Goal: Task Accomplishment & Management: Manage account settings

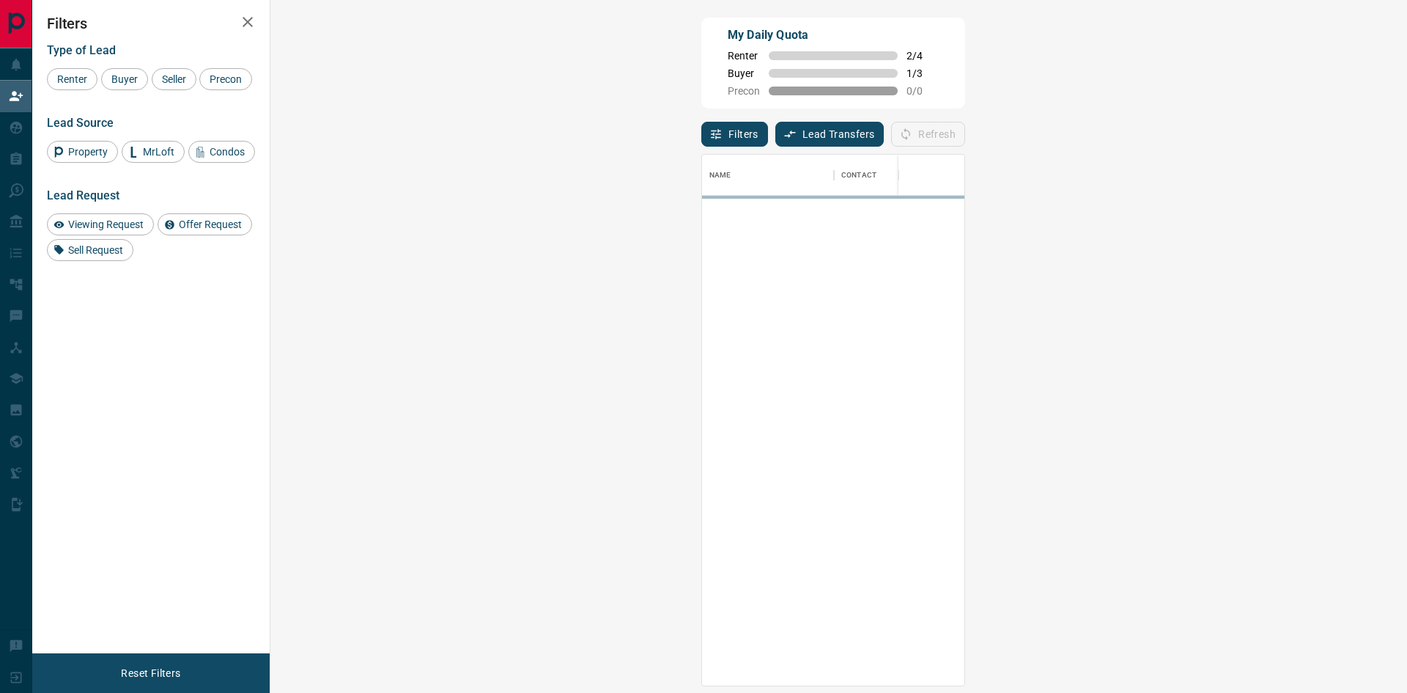
scroll to position [520, 1094]
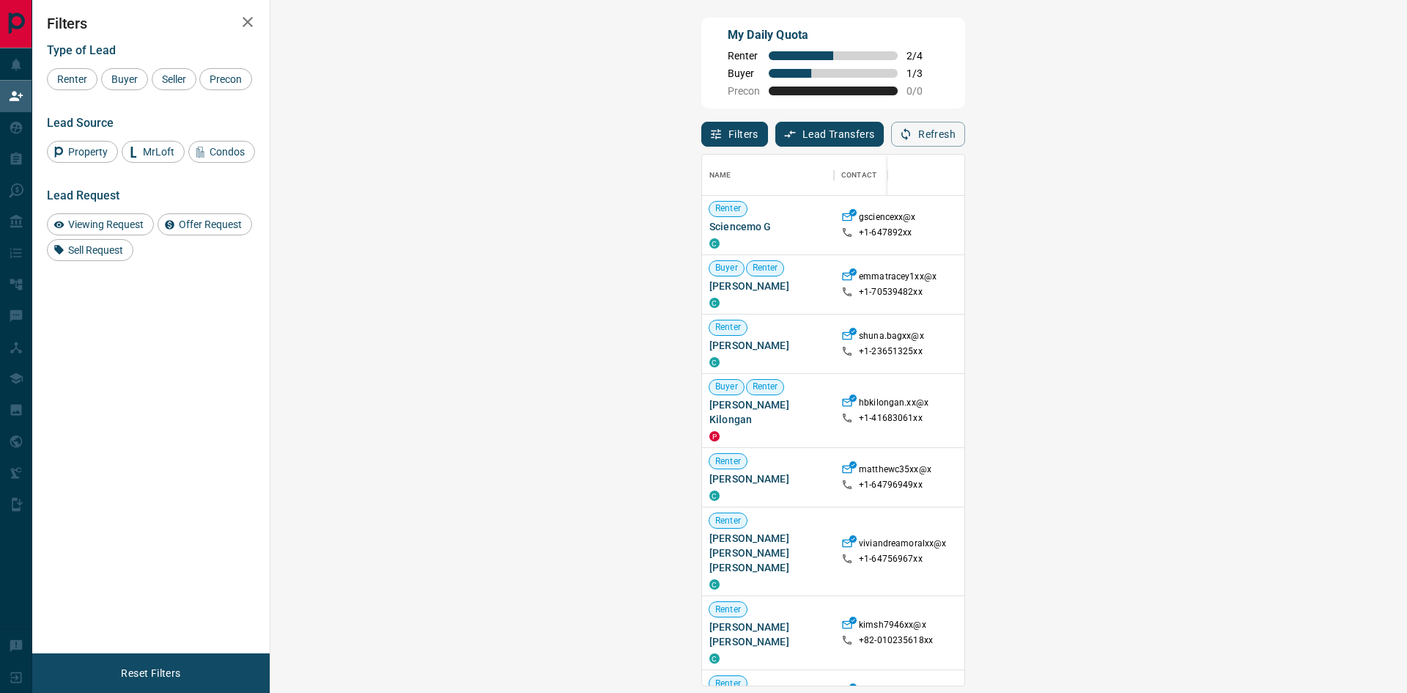
click at [1268, 472] on span "Viewing Request ( 1 )" at bounding box center [1308, 477] width 81 height 10
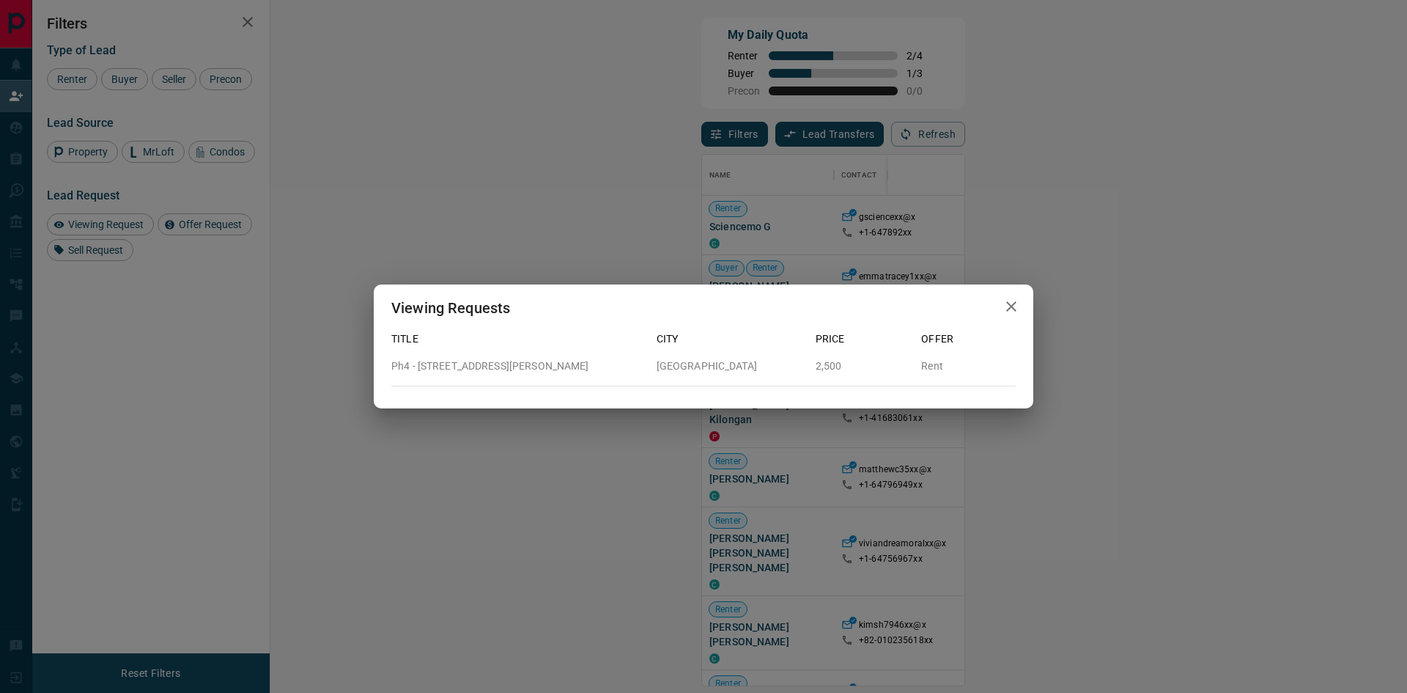
click at [1012, 305] on icon "button" at bounding box center [1011, 306] width 10 height 10
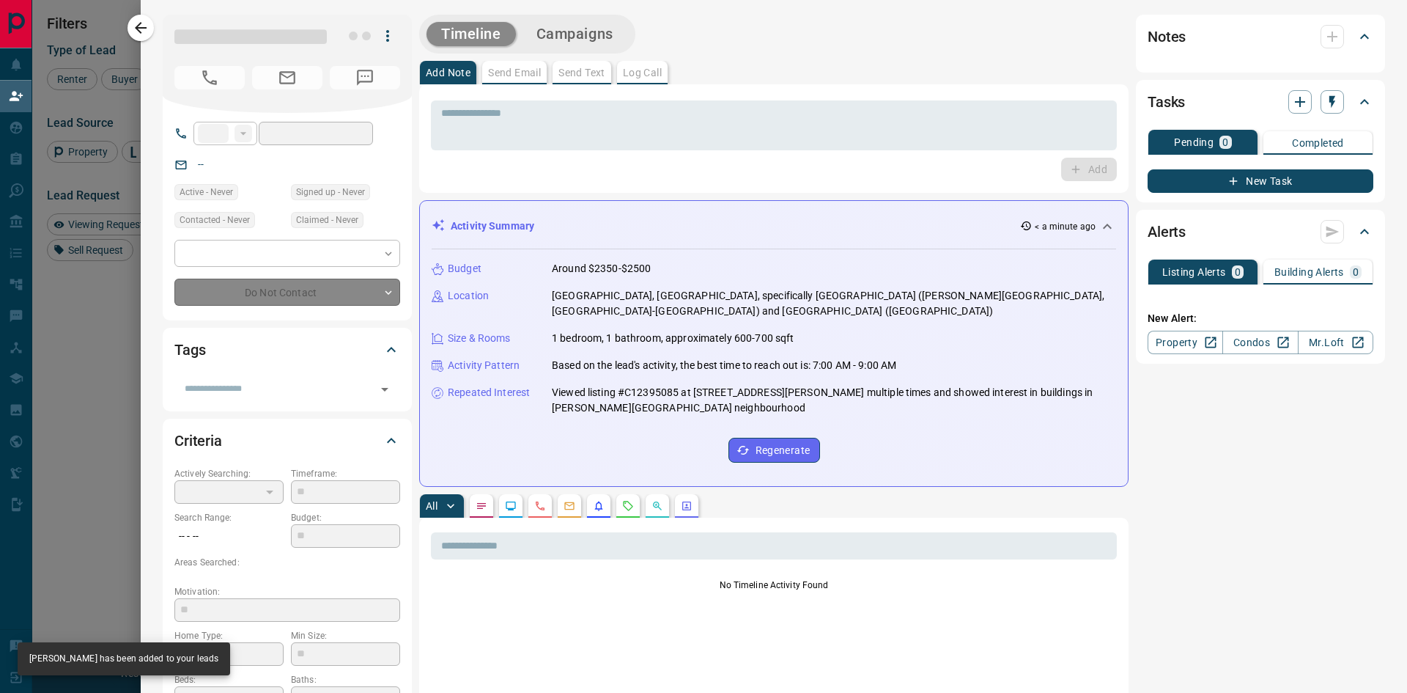
type input "**"
type input "**********"
type input "**"
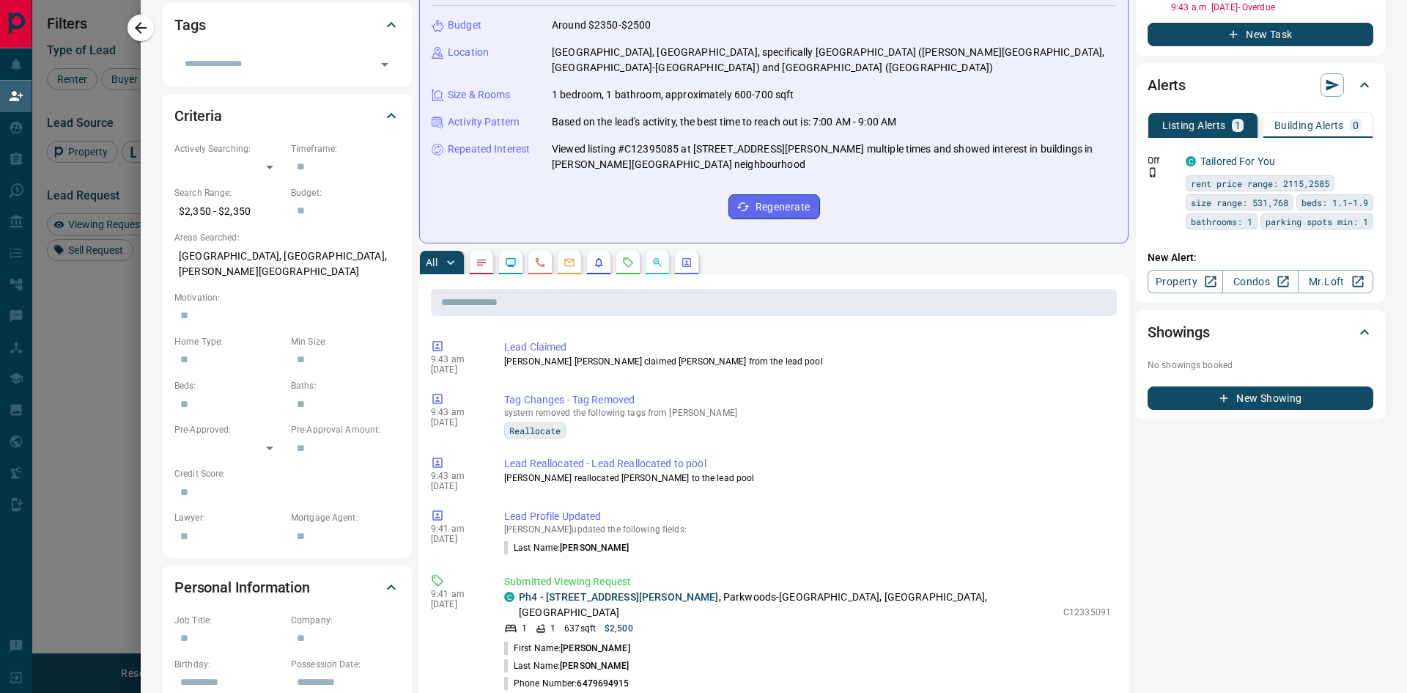
scroll to position [367, 0]
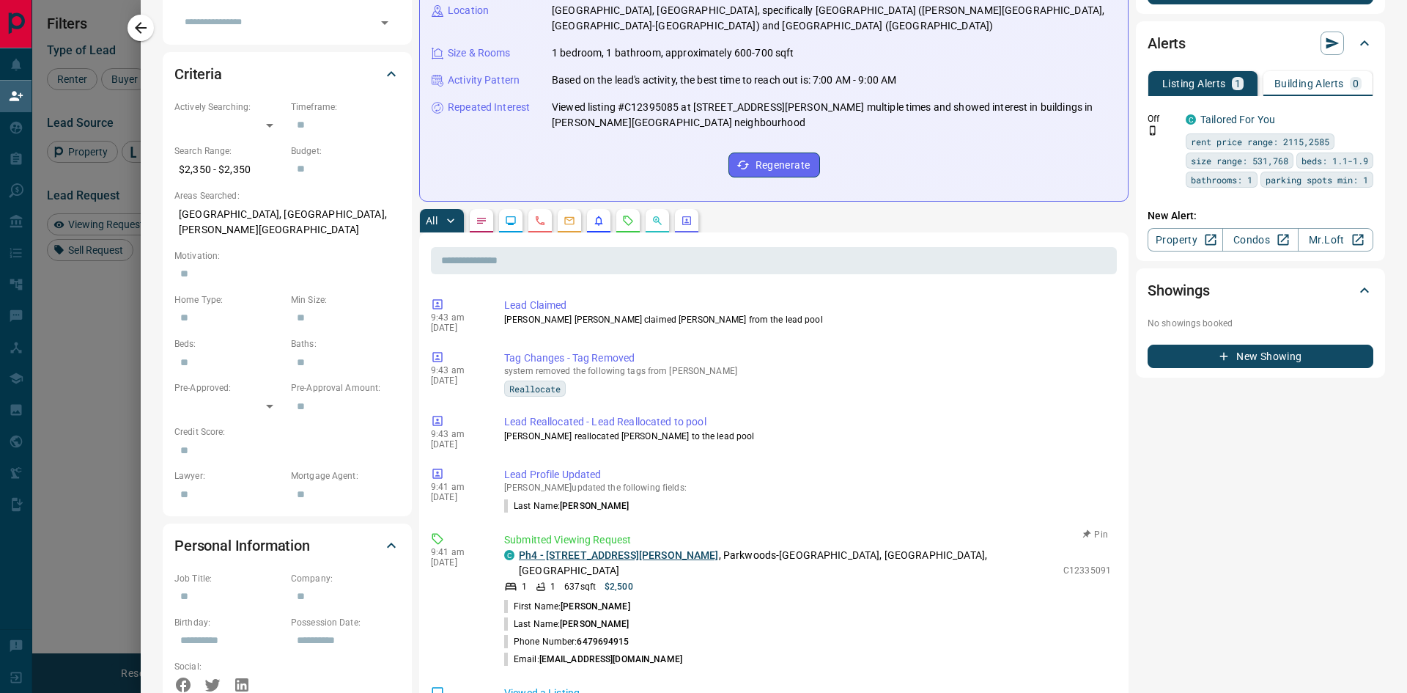
click at [617, 549] on link "Ph4 - [STREET_ADDRESS][PERSON_NAME]" at bounding box center [619, 555] width 200 height 12
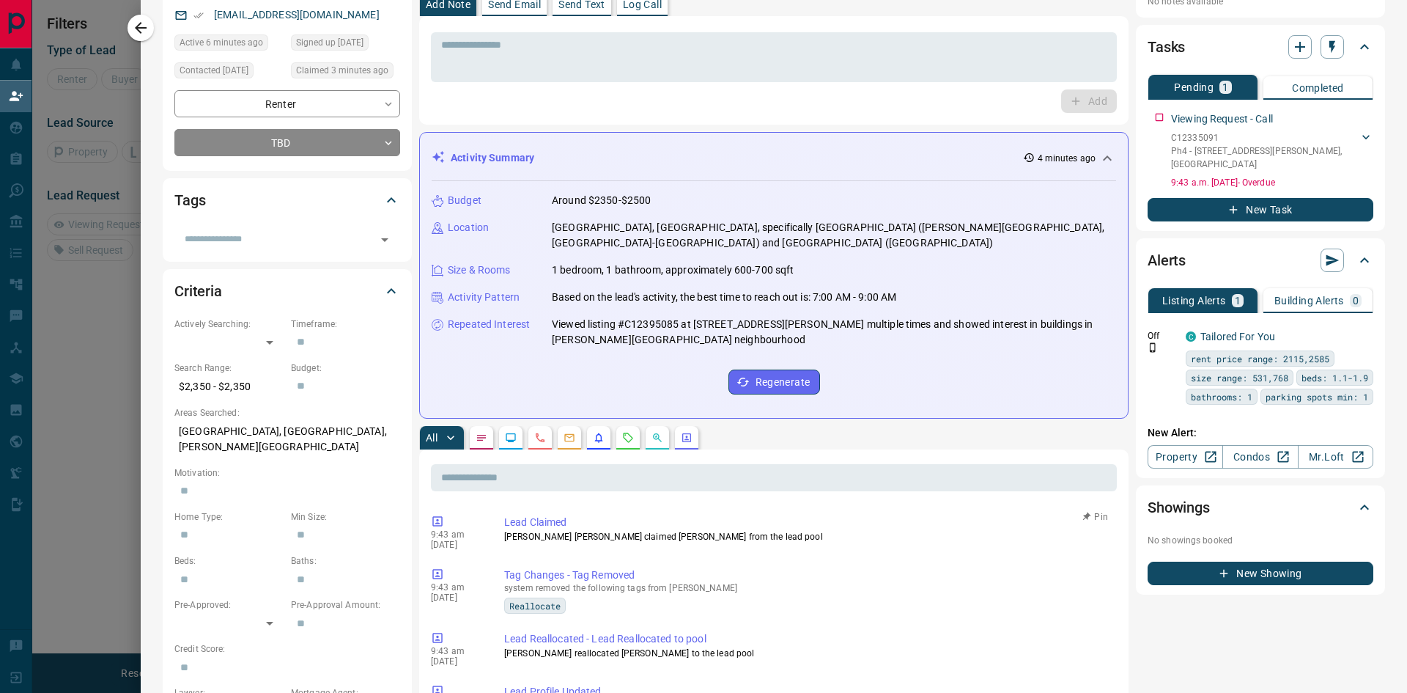
scroll to position [0, 0]
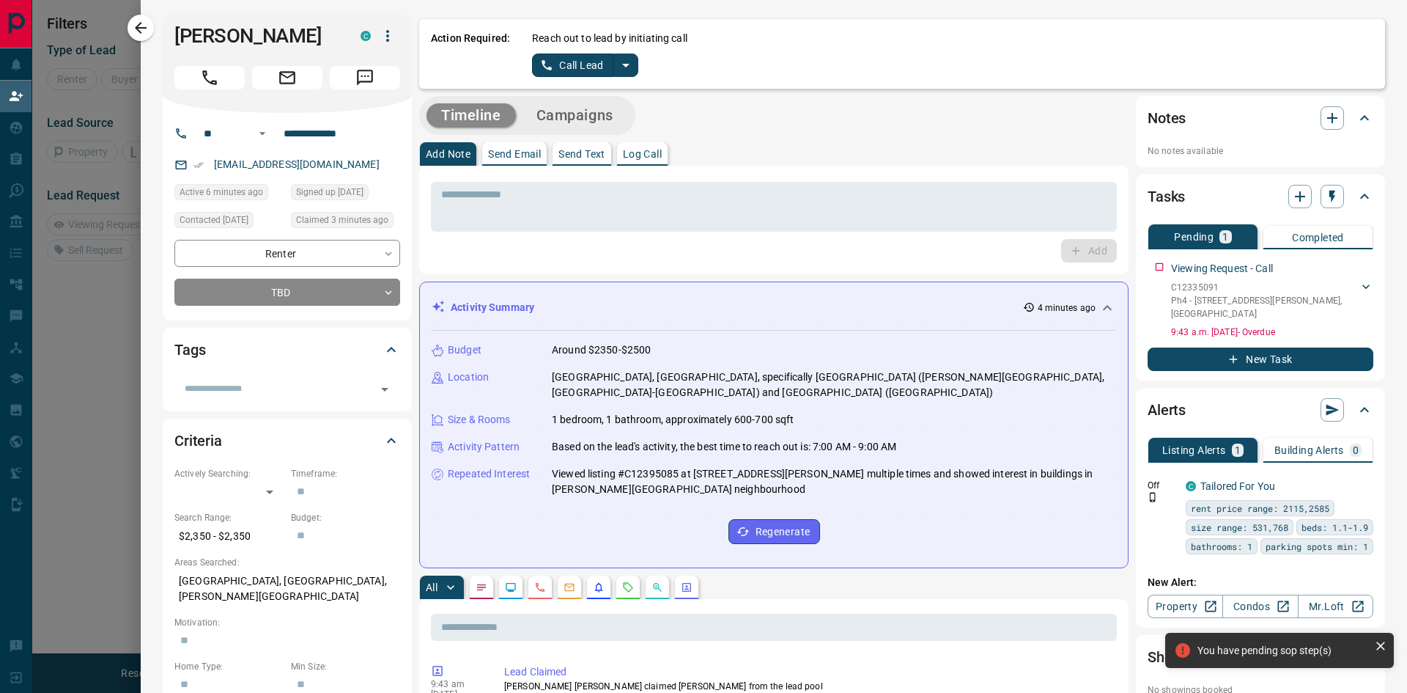
click at [593, 331] on div "Budget Around $2350-$2500 Location [GEOGRAPHIC_DATA], [GEOGRAPHIC_DATA], specif…" at bounding box center [774, 443] width 685 height 225
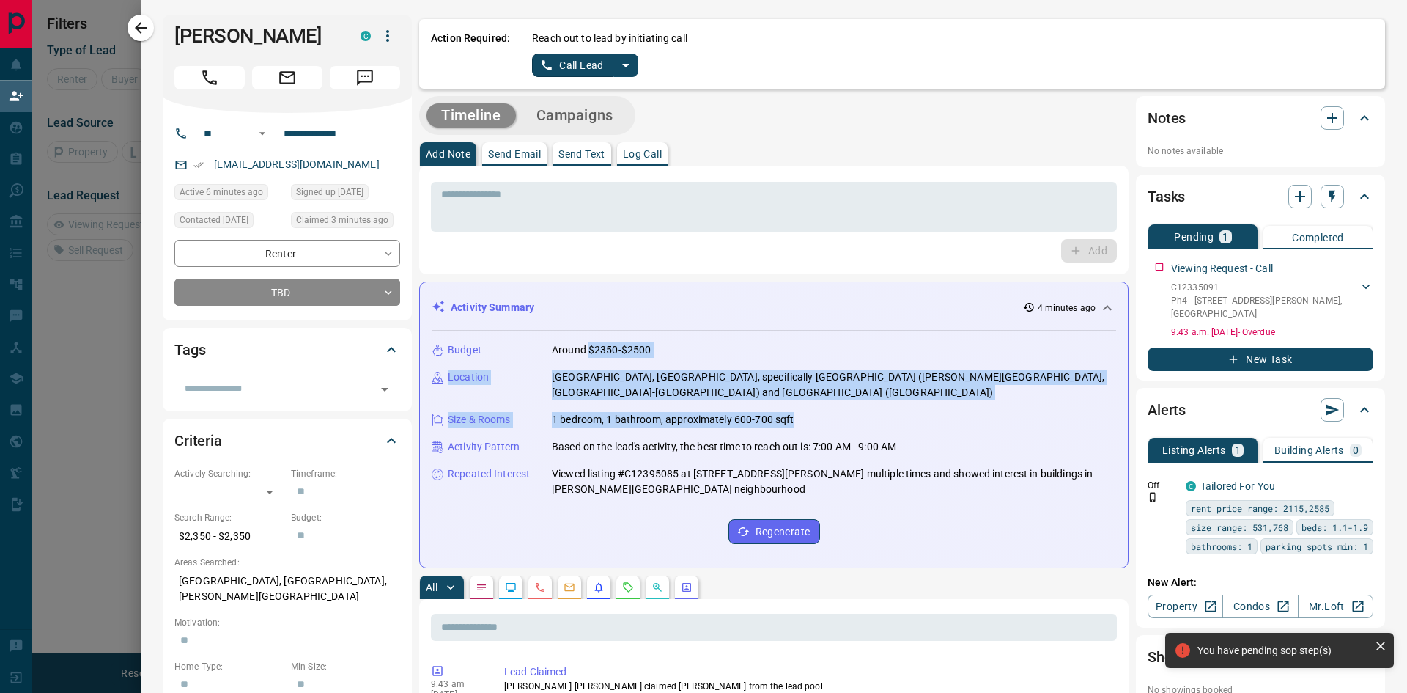
drag, startPoint x: 589, startPoint y: 348, endPoint x: 795, endPoint y: 405, distance: 213.6
click at [795, 405] on div "Budget Around $2350-$2500 Location [GEOGRAPHIC_DATA], [GEOGRAPHIC_DATA], specif…" at bounding box center [774, 443] width 685 height 225
copy div "$2350-$2500 Location [GEOGRAPHIC_DATA], [GEOGRAPHIC_DATA], specifically [GEOGRA…"
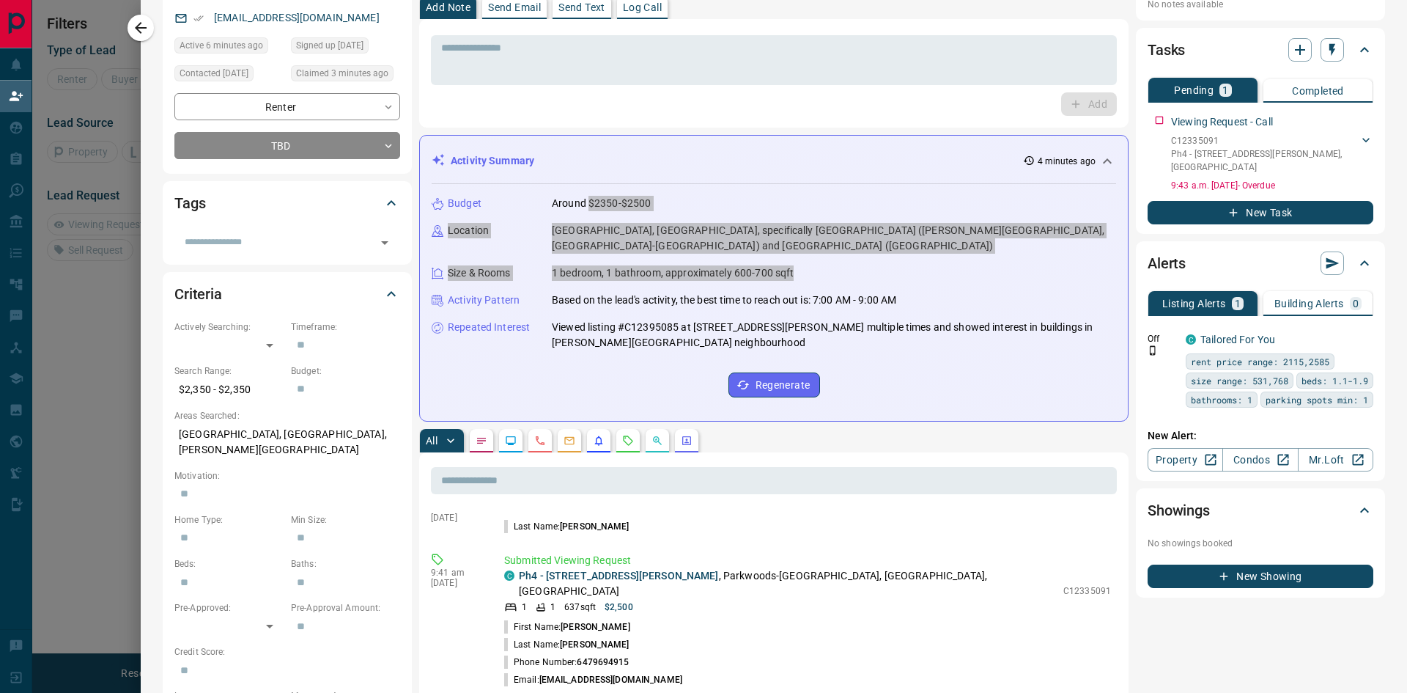
scroll to position [172, 0]
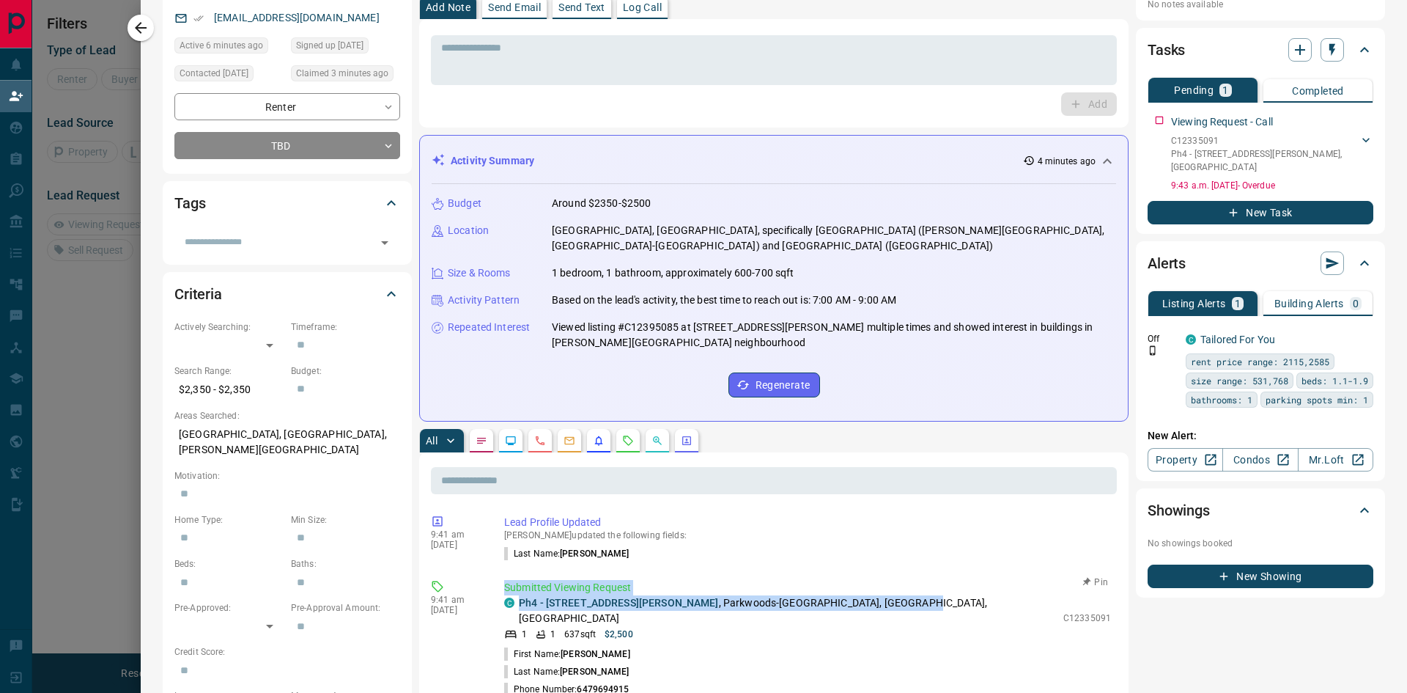
drag, startPoint x: 506, startPoint y: 570, endPoint x: 849, endPoint y: 589, distance: 343.6
click at [849, 589] on div "Submitted Viewing Request C Ph4 - [STREET_ADDRESS][PERSON_NAME][PERSON_NAME] 1 …" at bounding box center [810, 648] width 613 height 136
copy div "Submitted Viewing Request C Ph4 - [STREET_ADDRESS][PERSON_NAME][PERSON_NAME]"
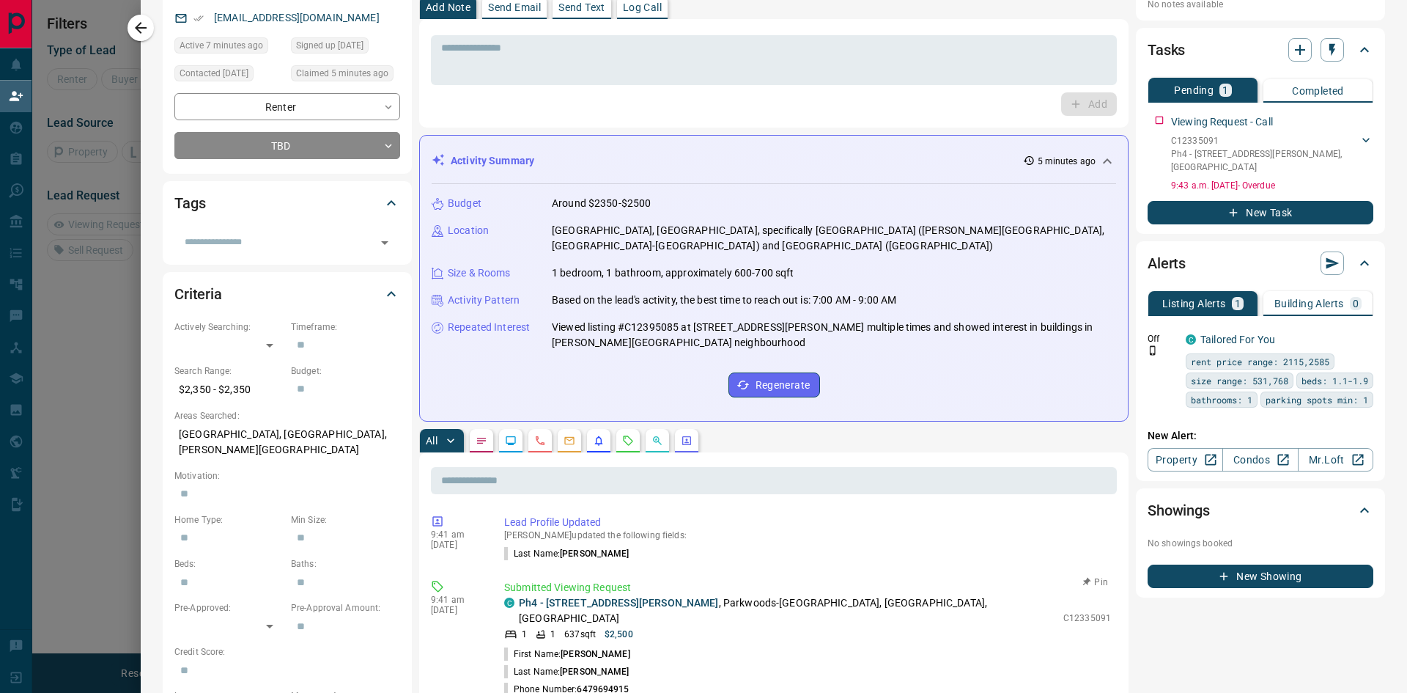
click at [883, 627] on div "1 1 637 sqft $2,500" at bounding box center [780, 633] width 552 height 13
click at [581, 7] on p "Send Text" at bounding box center [582, 7] width 47 height 10
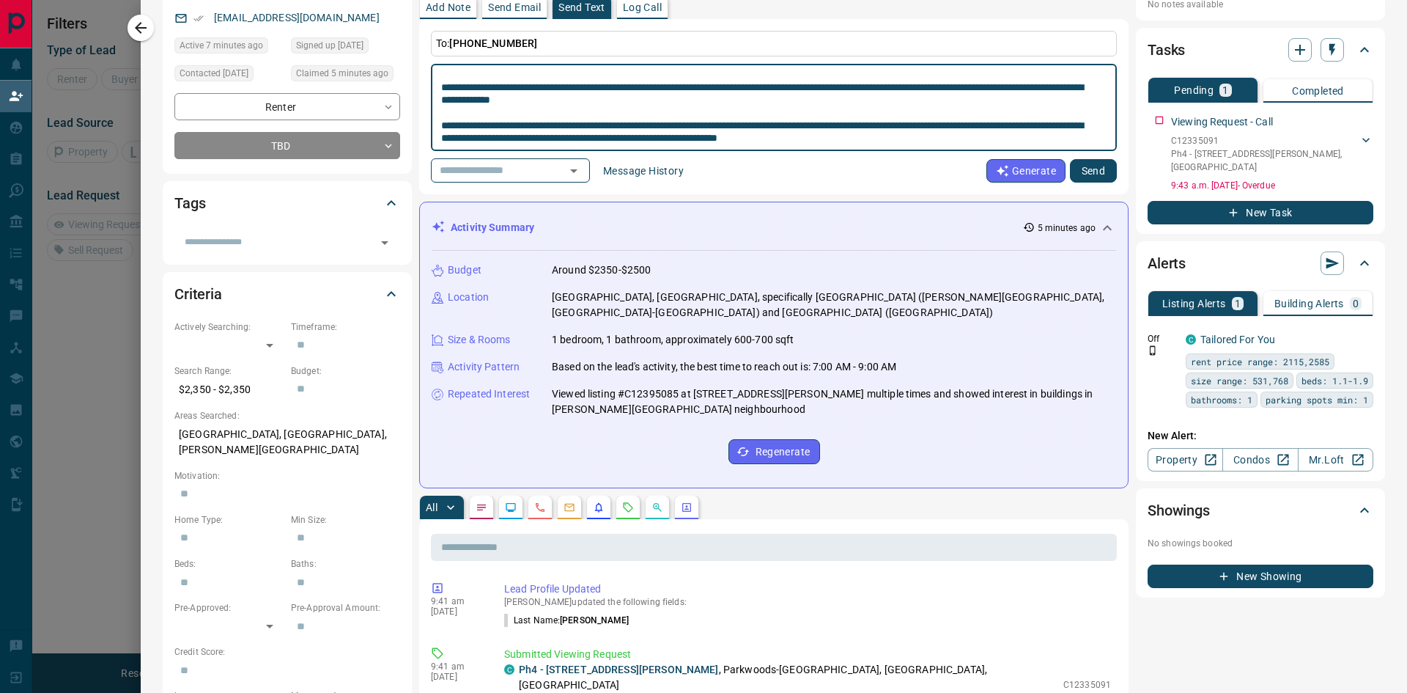
scroll to position [293, 0]
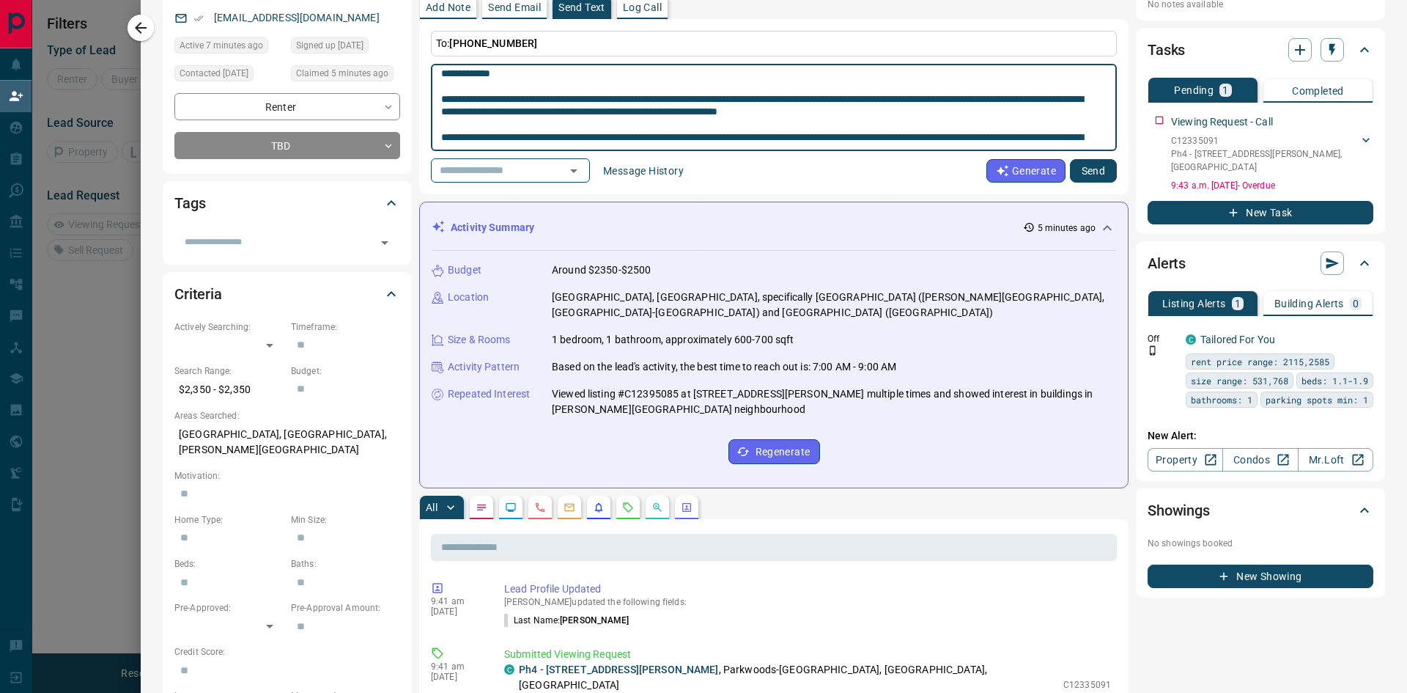
click at [702, 75] on textarea at bounding box center [768, 107] width 655 height 75
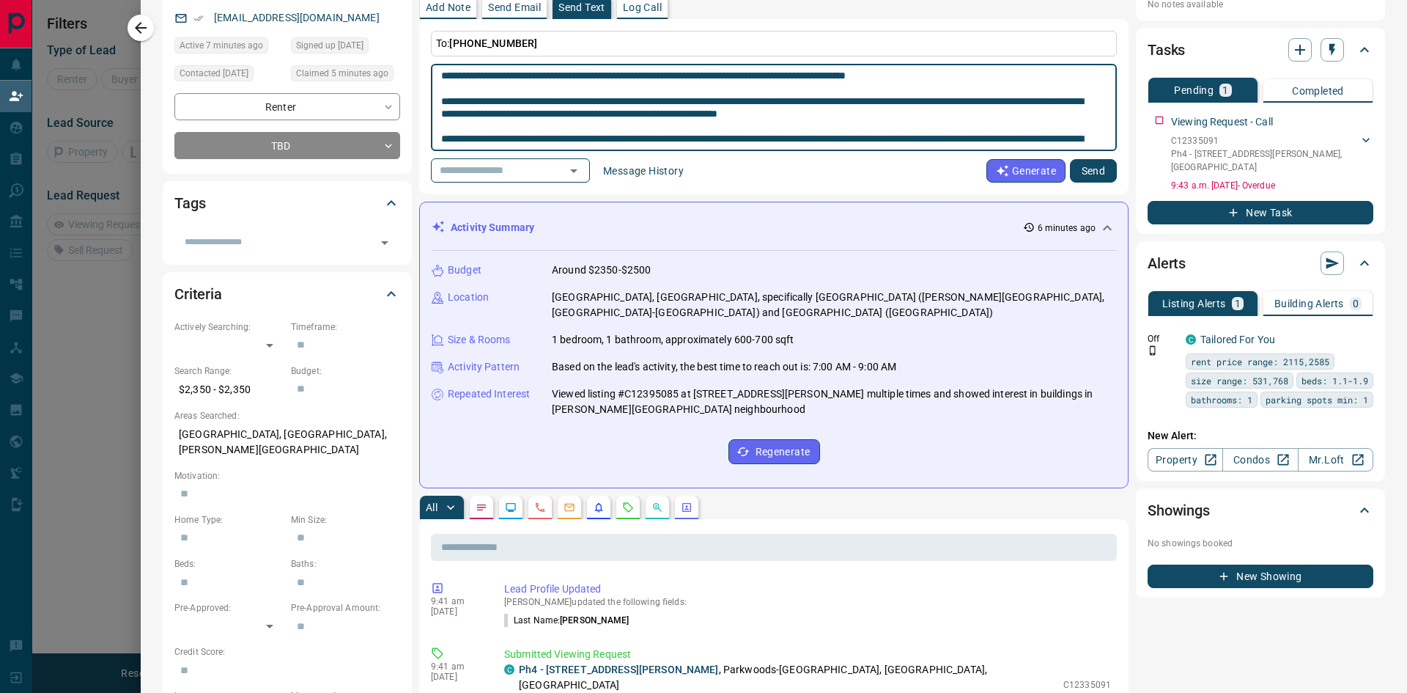
scroll to position [352, 0]
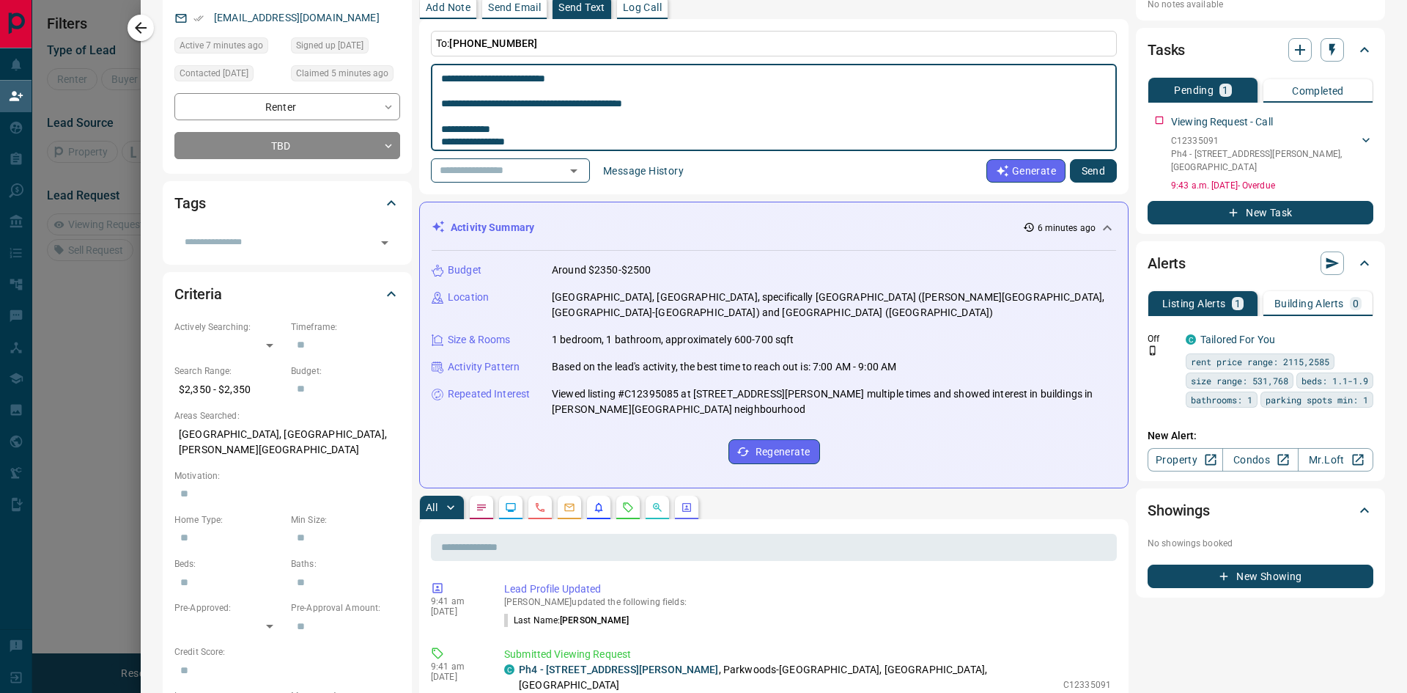
click at [681, 104] on textarea at bounding box center [768, 107] width 655 height 75
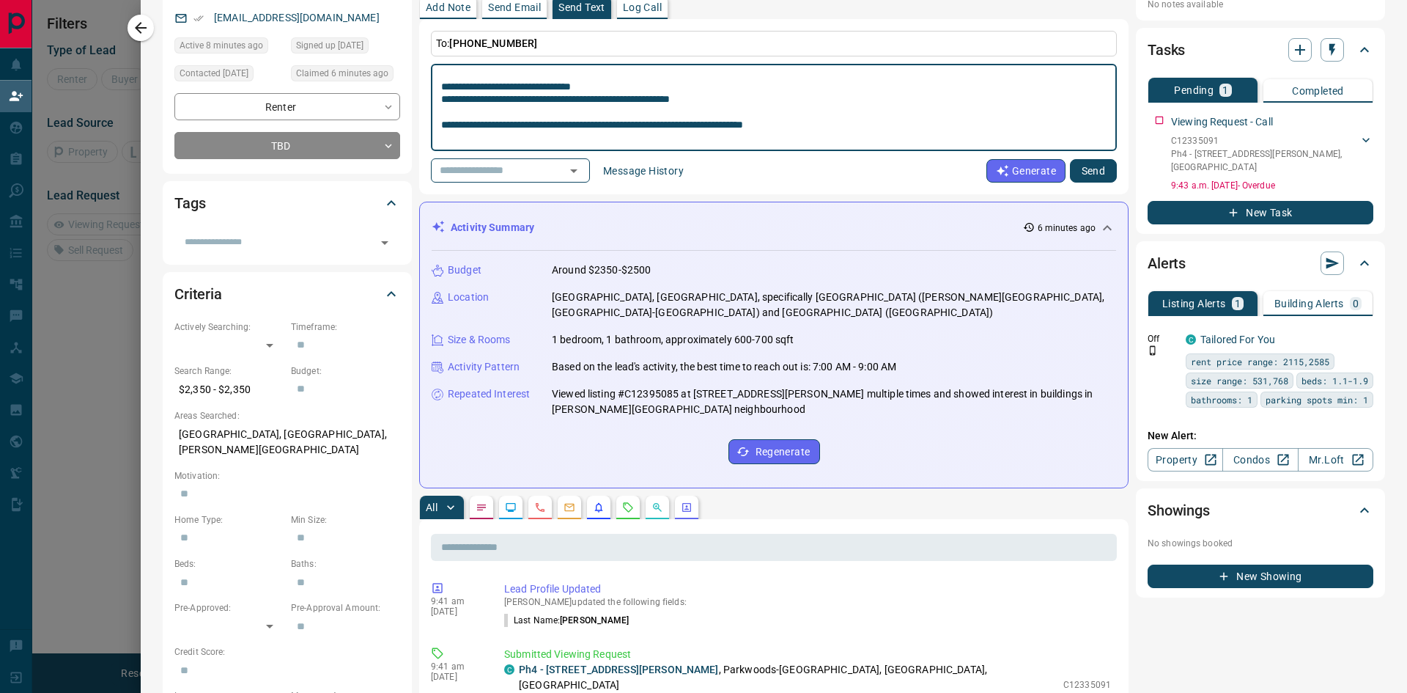
scroll to position [0, 0]
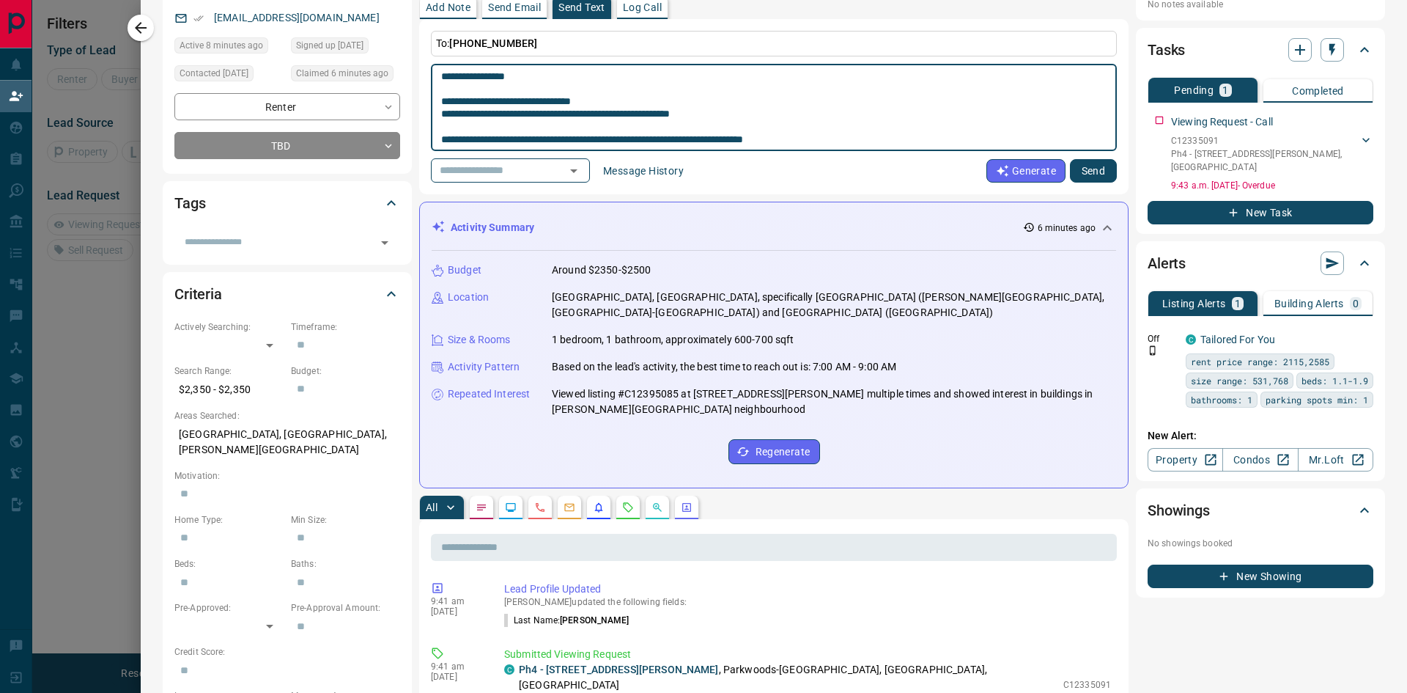
type textarea "**********"
click at [1086, 171] on button "Send" at bounding box center [1093, 170] width 47 height 23
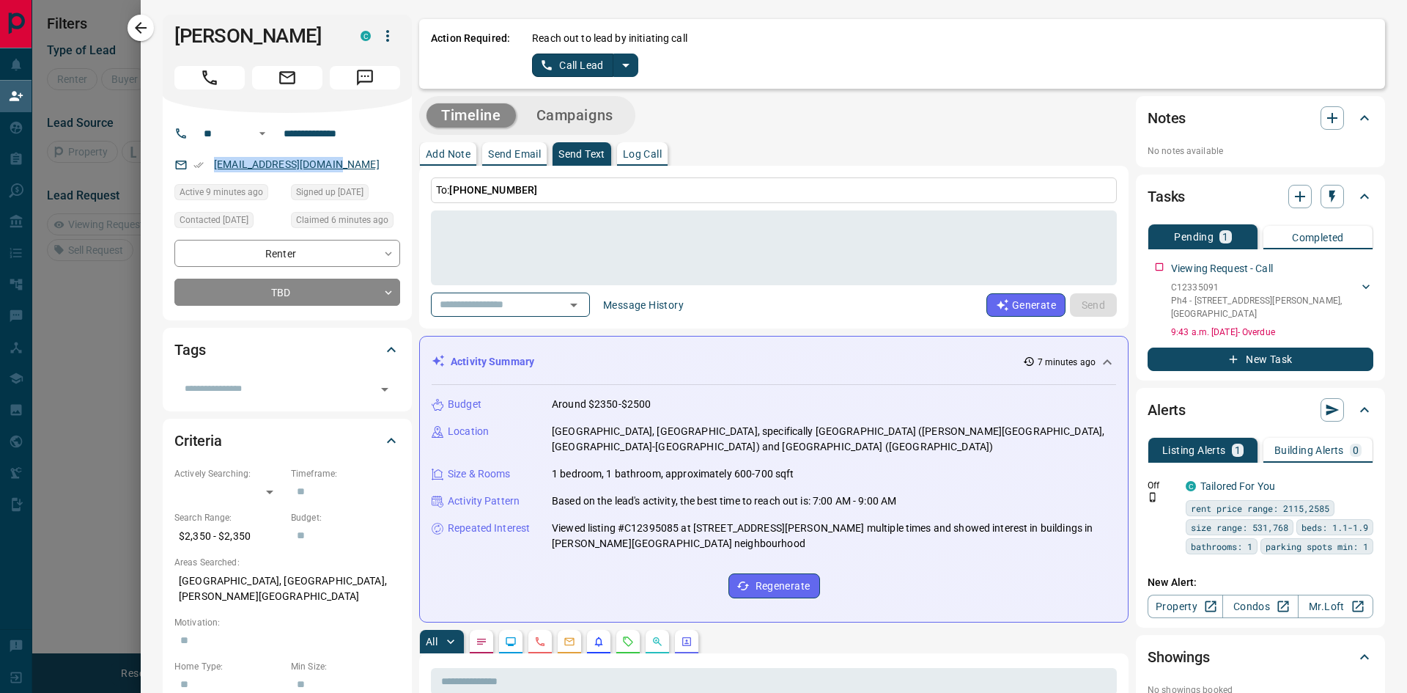
drag, startPoint x: 356, startPoint y: 165, endPoint x: 214, endPoint y: 169, distance: 142.3
click at [214, 169] on div "[EMAIL_ADDRESS][DOMAIN_NAME]" at bounding box center [287, 164] width 226 height 24
copy link "[EMAIL_ADDRESS][DOMAIN_NAME]"
click at [1219, 356] on button "New Task" at bounding box center [1261, 358] width 226 height 23
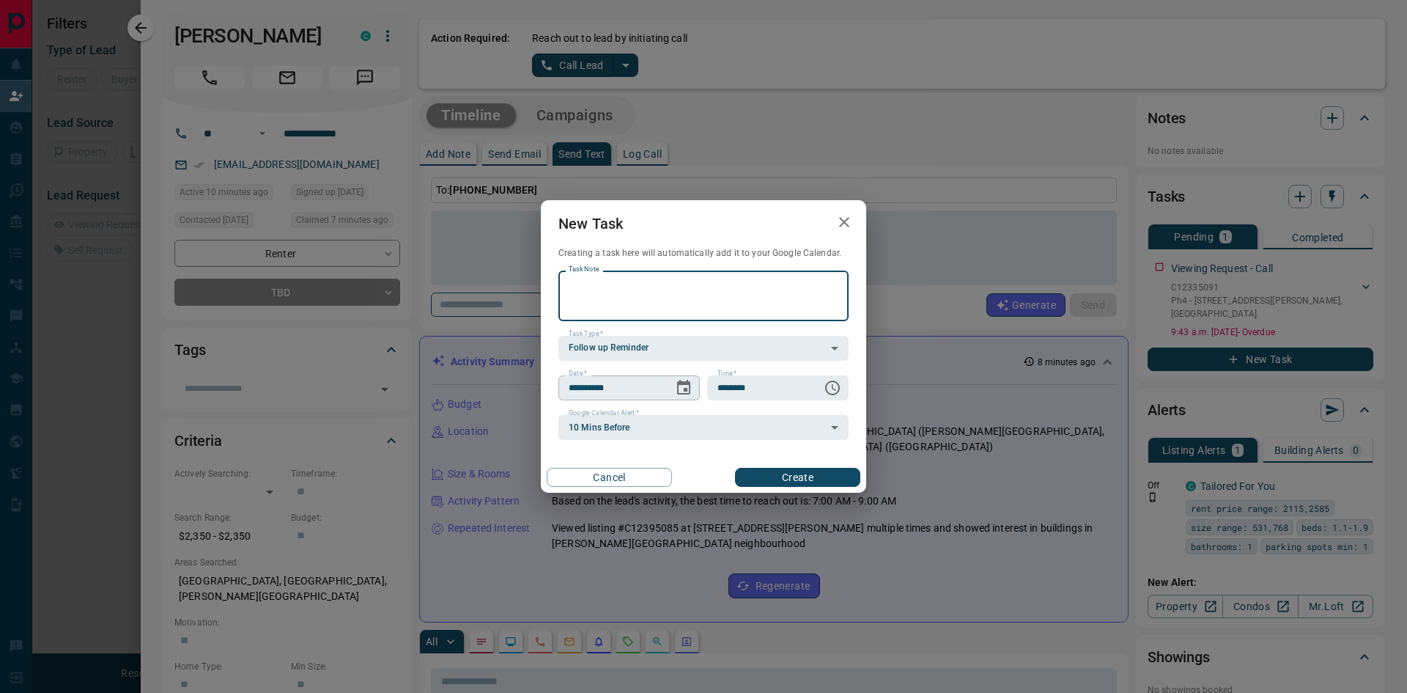
click at [684, 387] on icon "Choose date, selected date is Sep 17, 2025" at bounding box center [684, 388] width 18 height 18
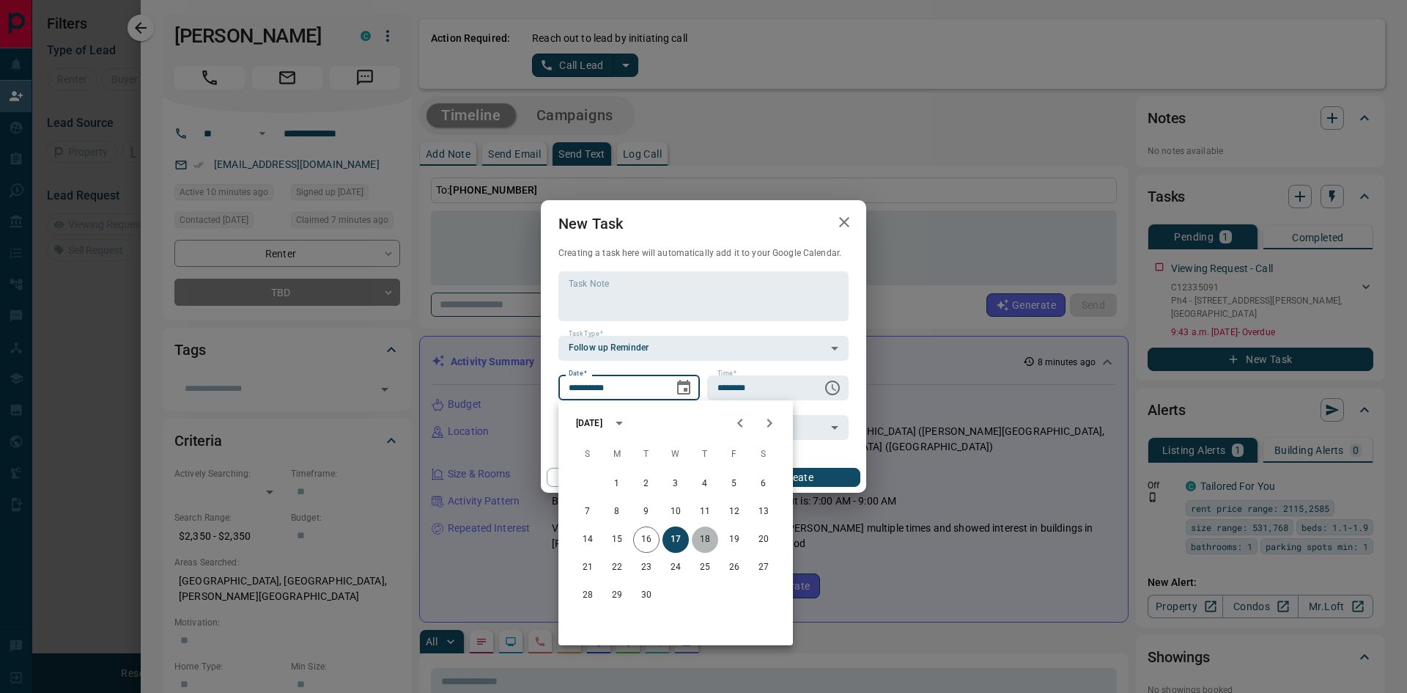
click at [707, 537] on button "18" at bounding box center [705, 539] width 26 height 26
type input "**********"
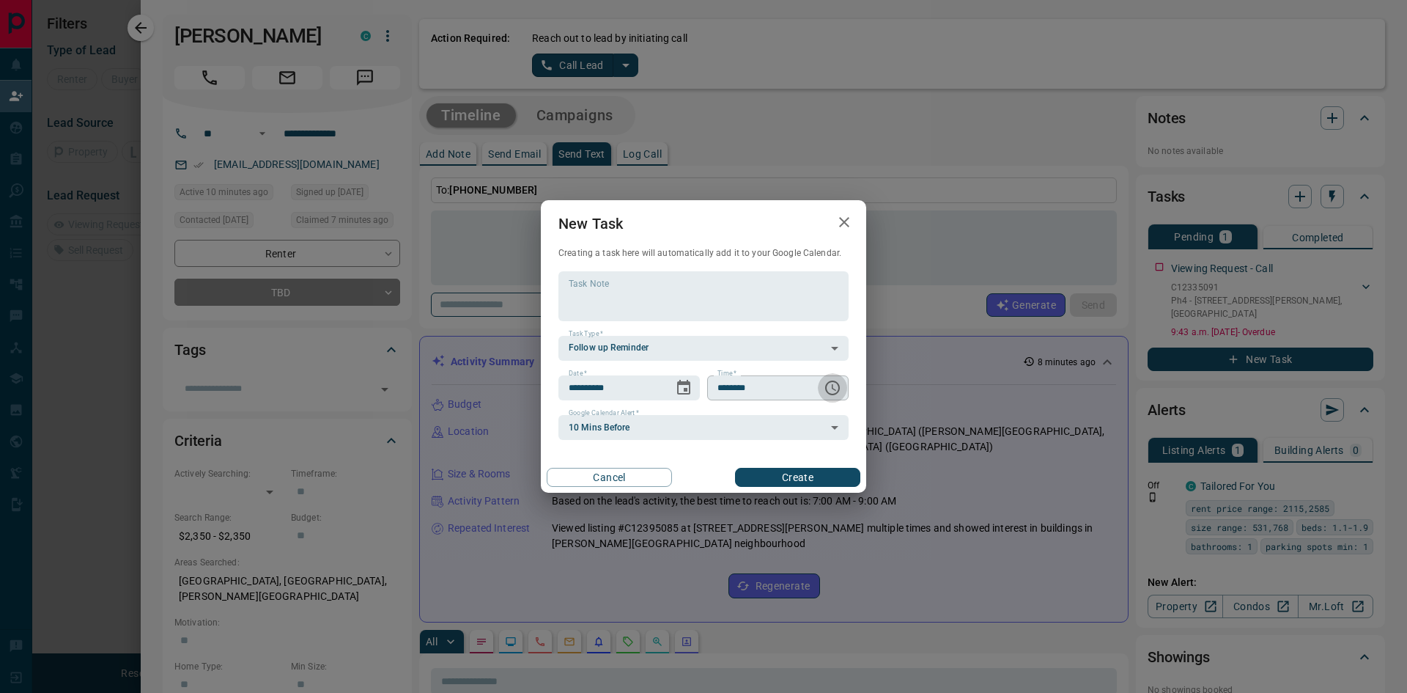
click at [839, 385] on icon "Choose time, selected time is 6:00 AM" at bounding box center [832, 387] width 15 height 15
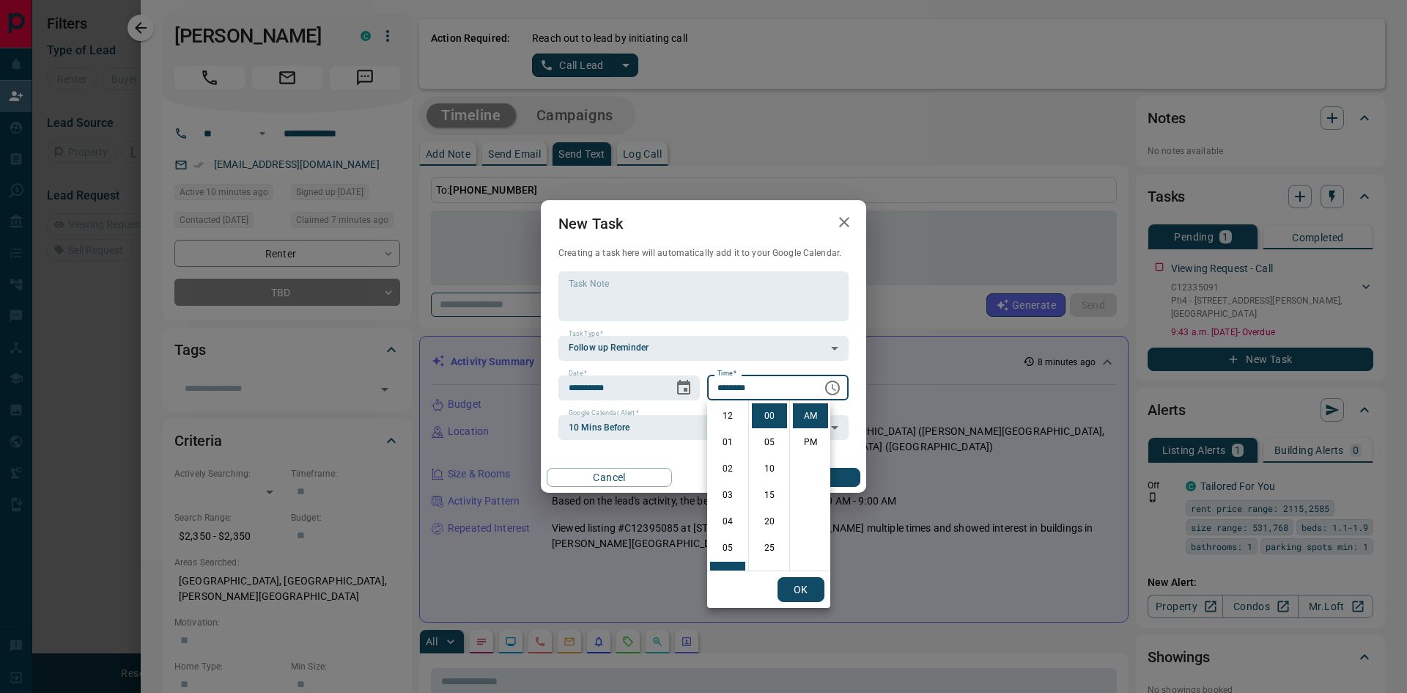
scroll to position [158, 0]
click at [807, 440] on li "PM" at bounding box center [810, 442] width 35 height 25
type input "********"
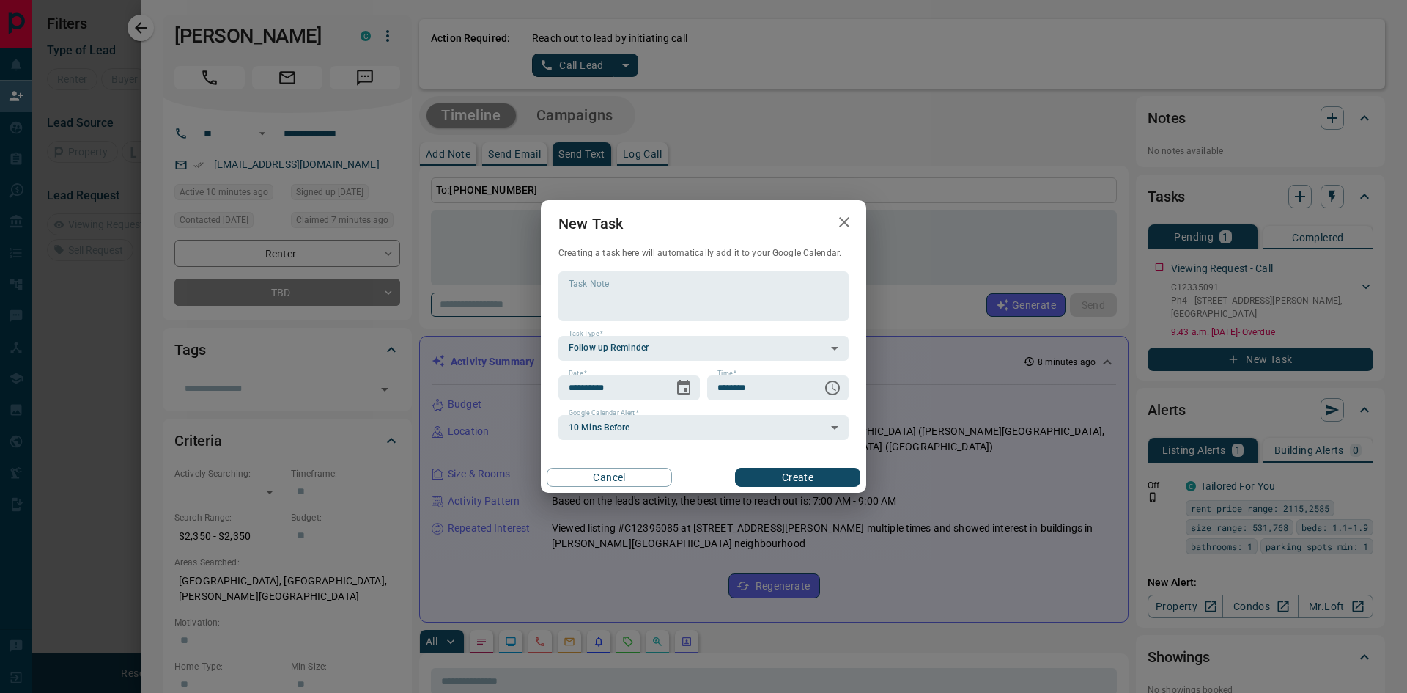
scroll to position [22, 0]
click at [822, 472] on button "Create" at bounding box center [797, 477] width 125 height 19
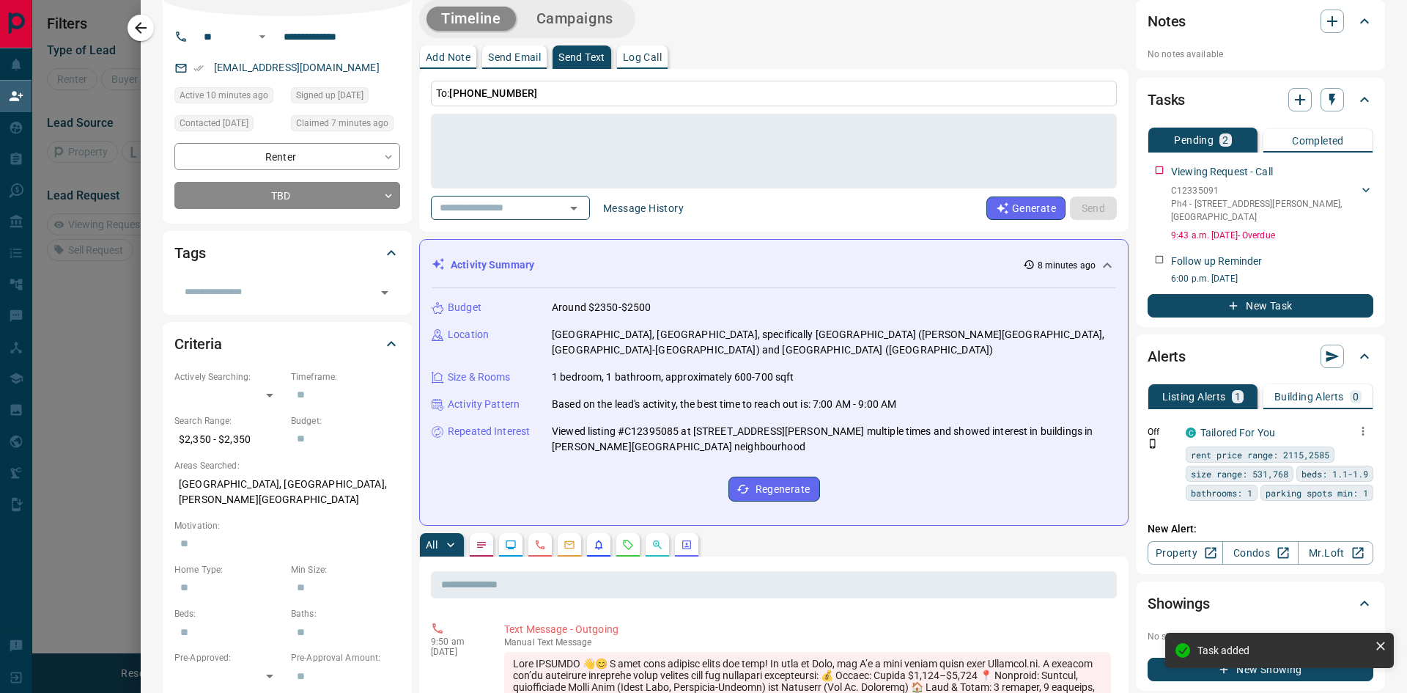
scroll to position [147, 0]
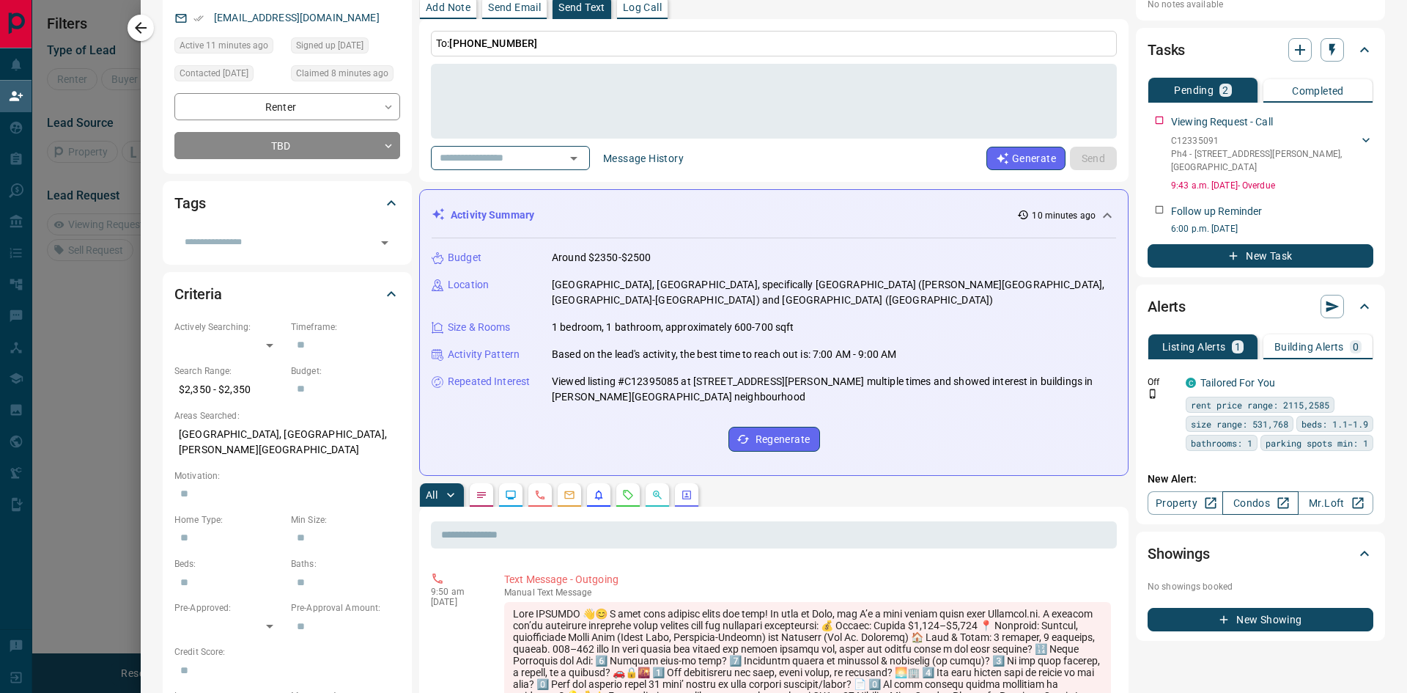
click at [1259, 491] on link "Condos" at bounding box center [1261, 502] width 76 height 23
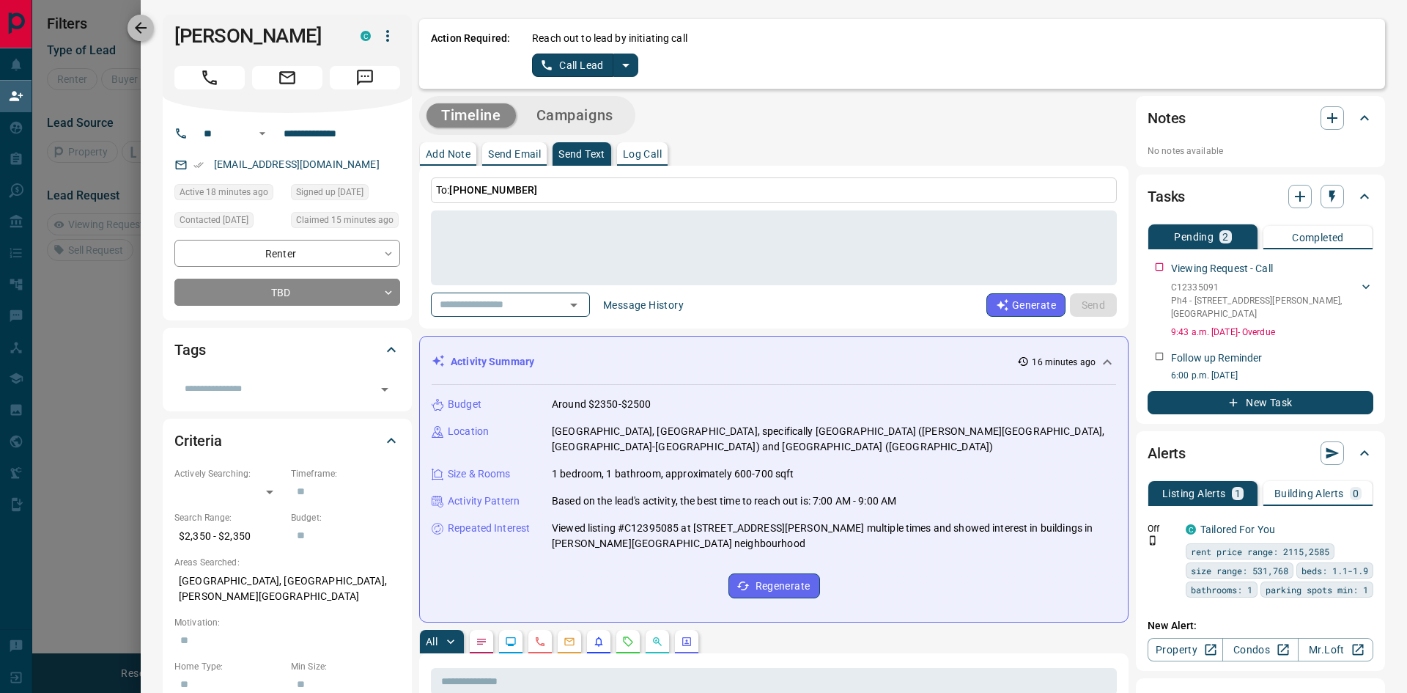
click at [138, 26] on icon "button" at bounding box center [141, 28] width 12 height 12
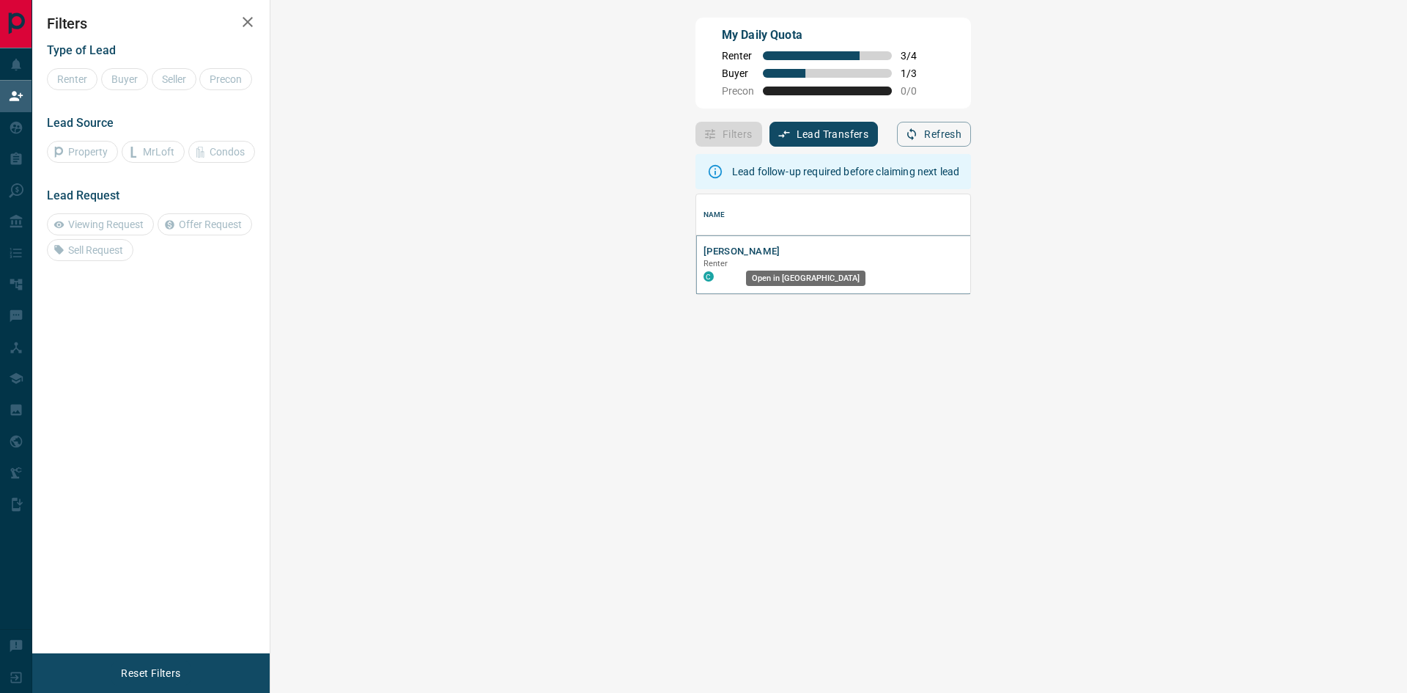
click at [1194, 251] on icon "Open in New Tab" at bounding box center [1198, 250] width 9 height 9
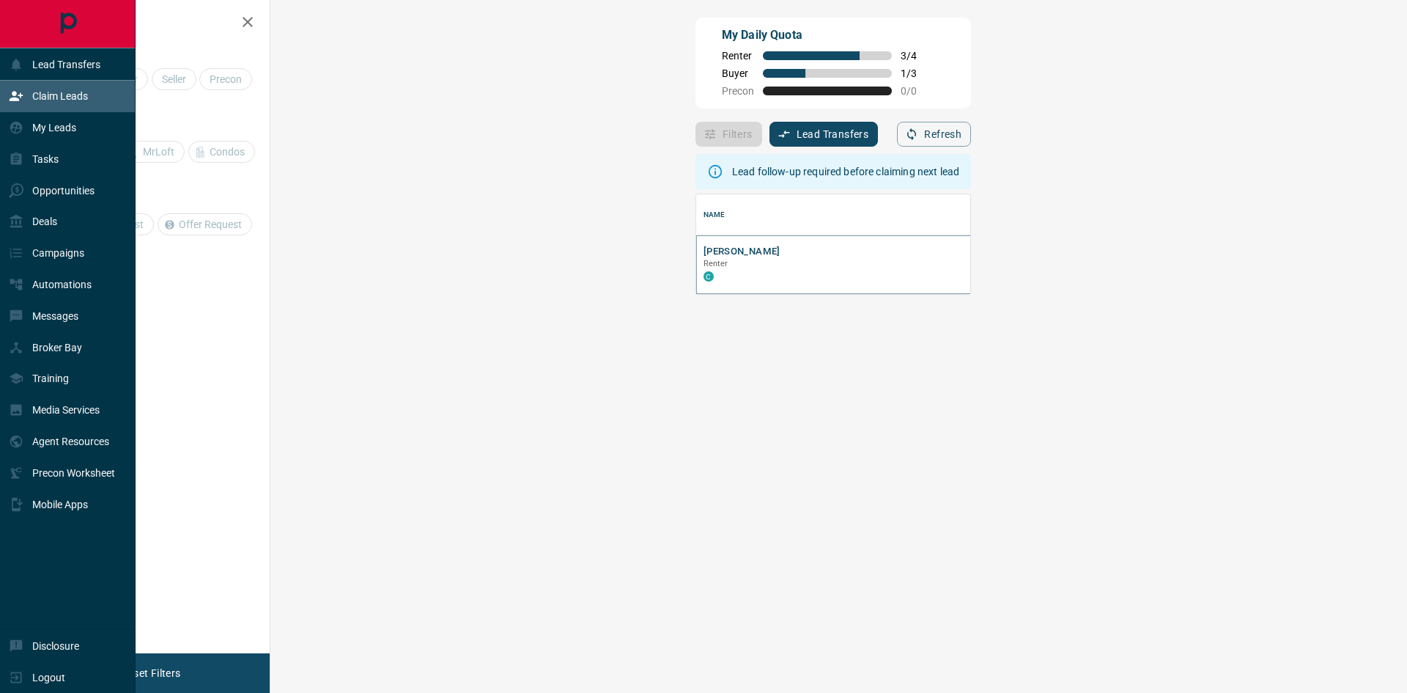
click at [55, 97] on p "Claim Leads" at bounding box center [60, 96] width 56 height 12
